Goal: Understand process/instructions: Learn how to perform a task or action

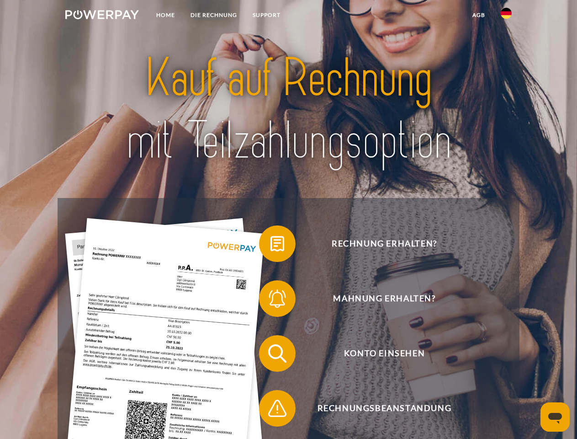
click at [102, 16] on img at bounding box center [102, 14] width 74 height 9
click at [506, 16] on img at bounding box center [506, 13] width 11 height 11
click at [478, 15] on link "agb" at bounding box center [479, 15] width 28 height 16
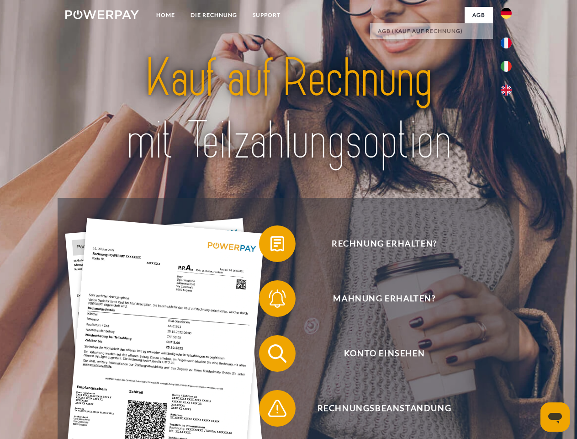
click at [270, 245] on span at bounding box center [264, 244] width 46 height 46
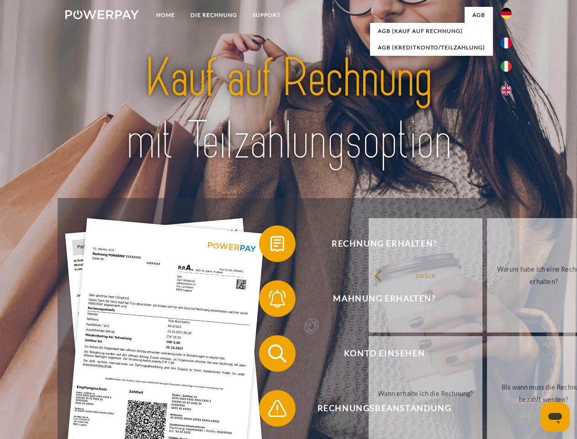
click at [369, 300] on link "zurück" at bounding box center [426, 275] width 114 height 114
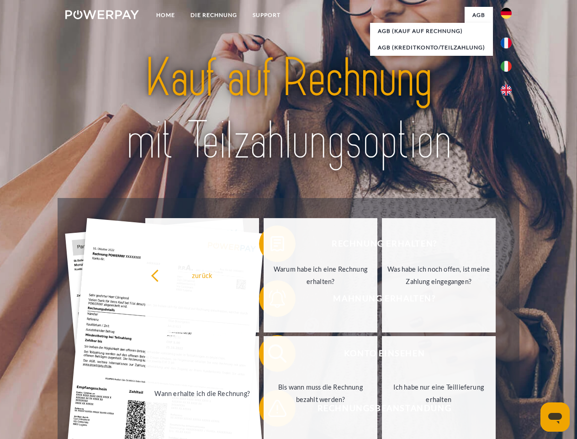
click at [270, 355] on div "zurück Warum habe ich eine Rechnung erhalten? Was habe ich noch offen, ist mein…" at bounding box center [320, 334] width 369 height 236
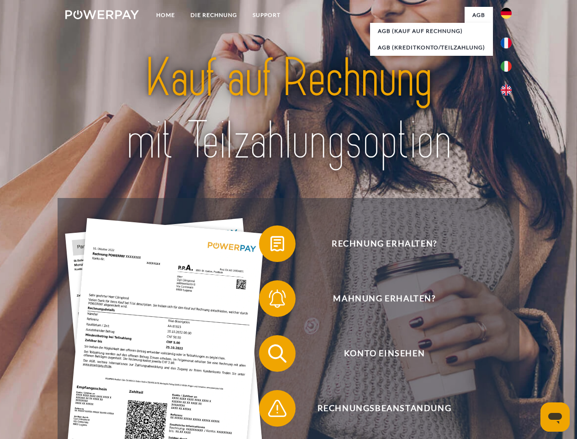
click at [270, 410] on span at bounding box center [264, 408] width 46 height 46
click at [555, 417] on icon "Messaging-Fenster öffnen" at bounding box center [555, 418] width 14 height 11
